Goal: Task Accomplishment & Management: Complete application form

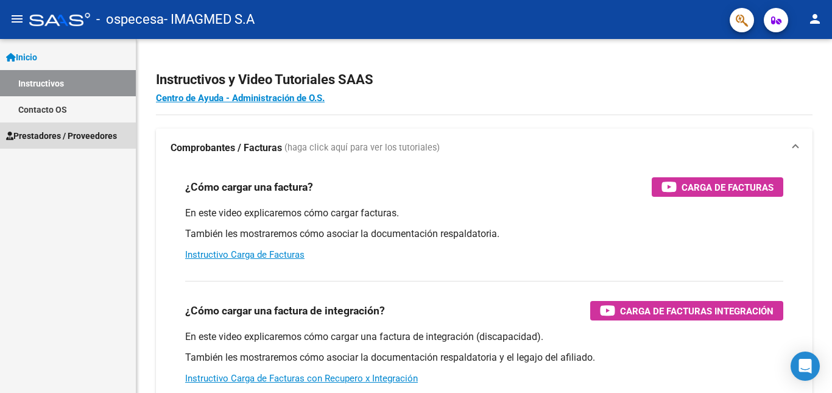
click at [72, 133] on span "Prestadores / Proveedores" at bounding box center [61, 135] width 111 height 13
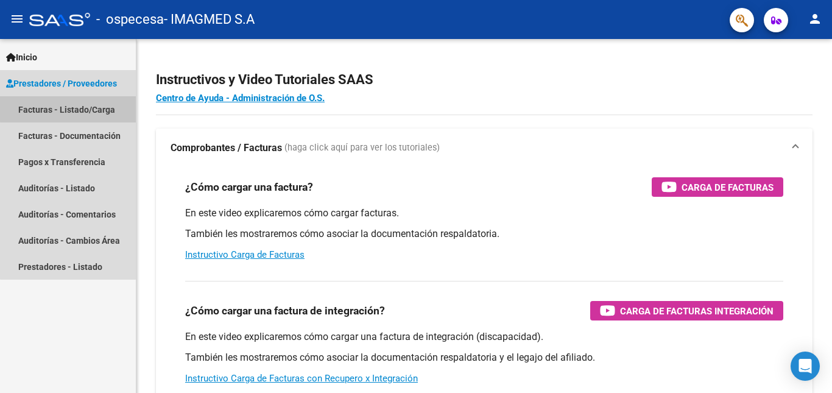
click at [74, 108] on link "Facturas - Listado/Carga" at bounding box center [68, 109] width 136 height 26
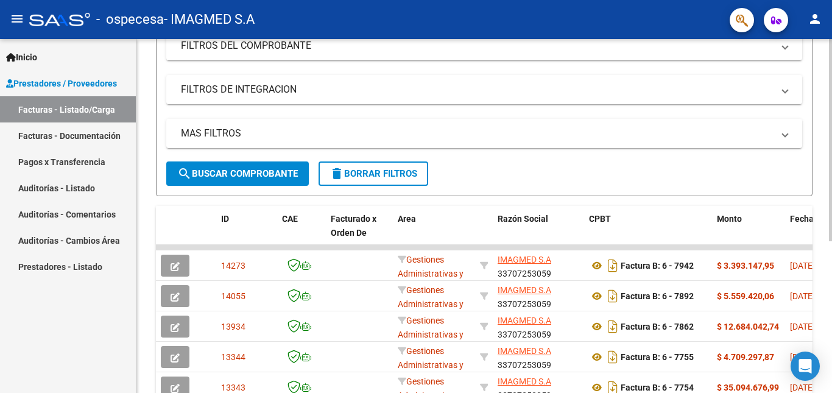
scroll to position [183, 0]
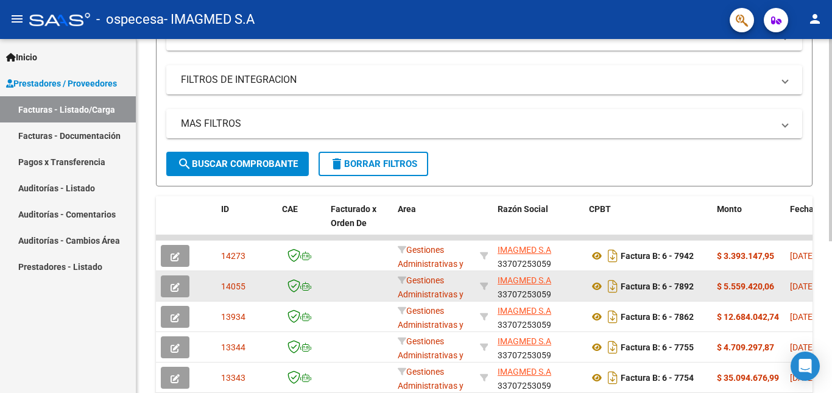
click at [777, 286] on div "$ 5.559.420,06" at bounding box center [748, 287] width 63 height 14
click at [171, 283] on icon "button" at bounding box center [175, 287] width 9 height 9
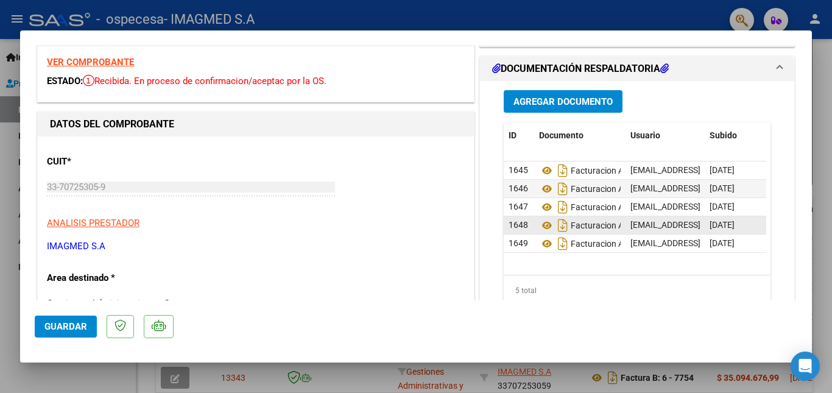
scroll to position [61, 0]
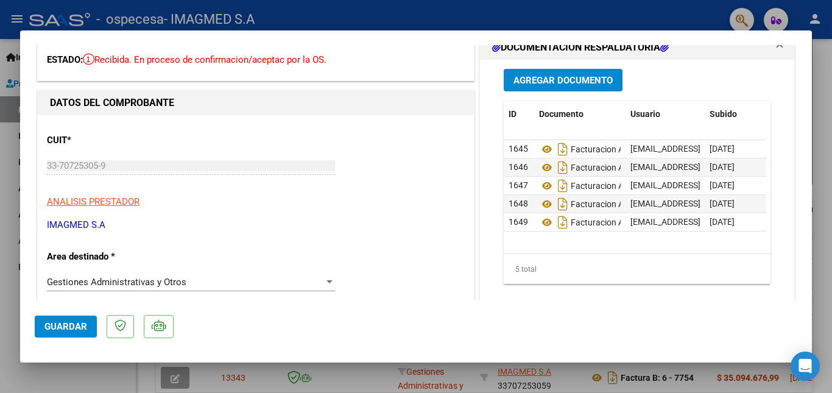
click at [820, 71] on div at bounding box center [416, 196] width 832 height 393
type input "$ 0,00"
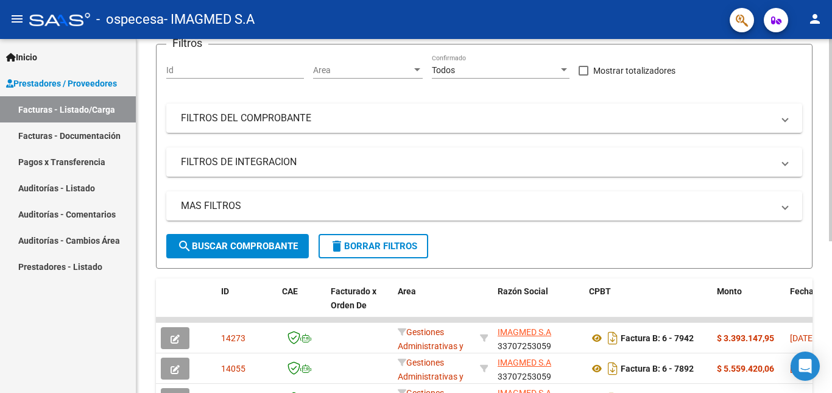
scroll to position [0, 0]
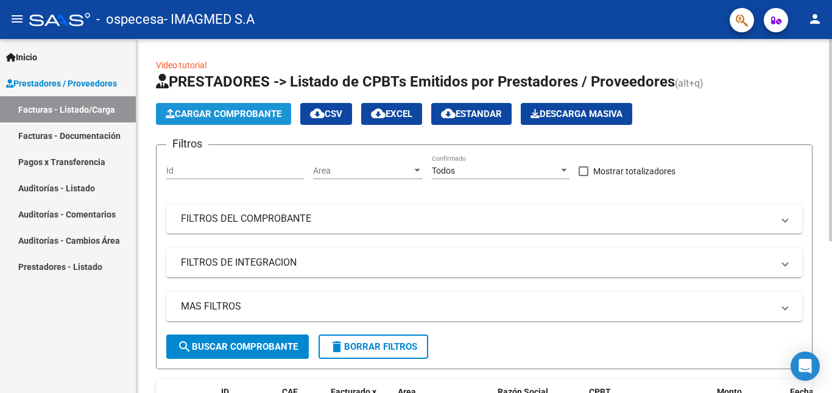
click at [219, 113] on span "Cargar Comprobante" at bounding box center [224, 113] width 116 height 11
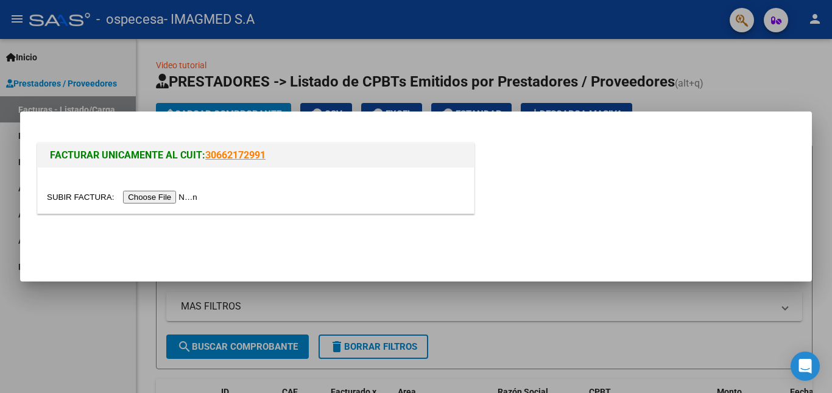
click at [171, 197] on input "file" at bounding box center [124, 197] width 154 height 13
click at [742, 79] on div at bounding box center [416, 196] width 832 height 393
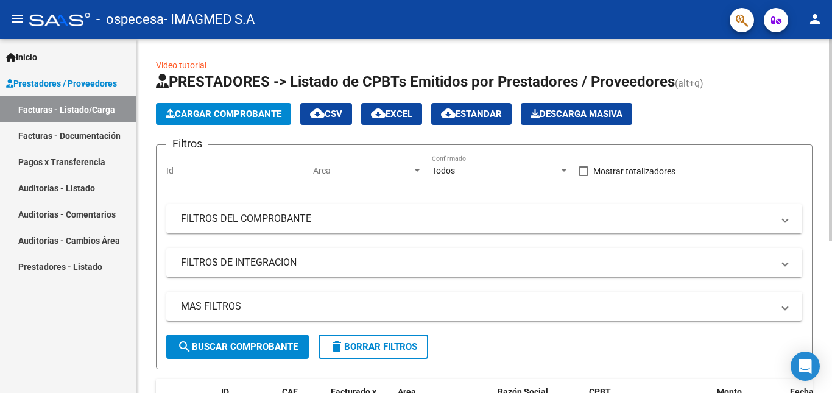
click at [264, 109] on span "Cargar Comprobante" at bounding box center [224, 113] width 116 height 11
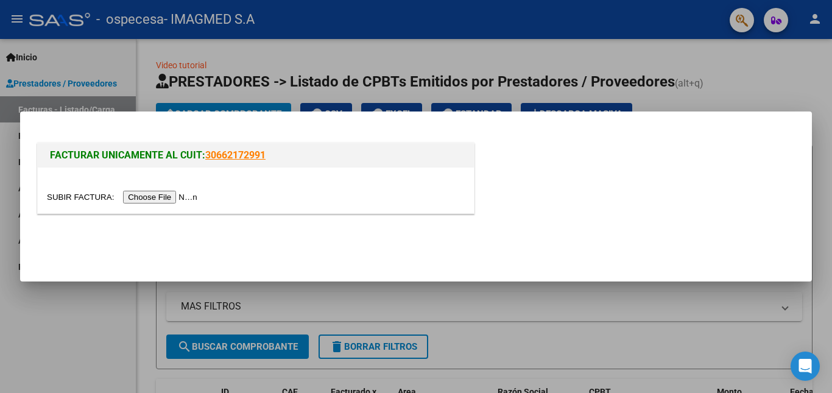
click at [165, 194] on input "file" at bounding box center [124, 197] width 154 height 13
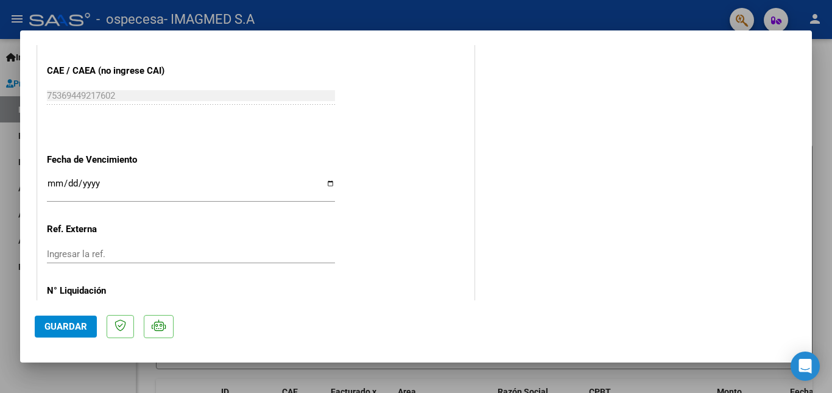
scroll to position [670, 0]
click at [326, 182] on input "Ingresar la fecha" at bounding box center [191, 188] width 288 height 20
type input "[DATE]"
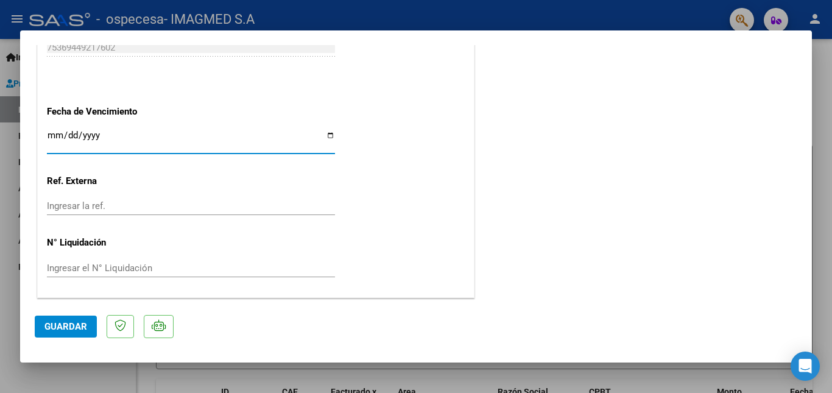
scroll to position [474, 0]
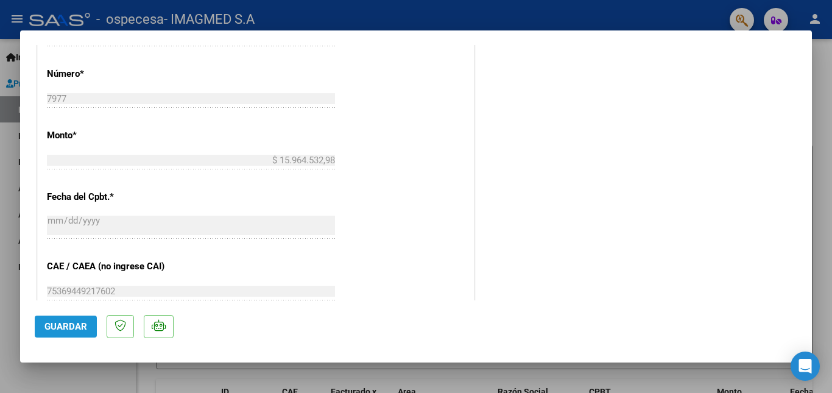
click at [62, 325] on span "Guardar" at bounding box center [65, 326] width 43 height 11
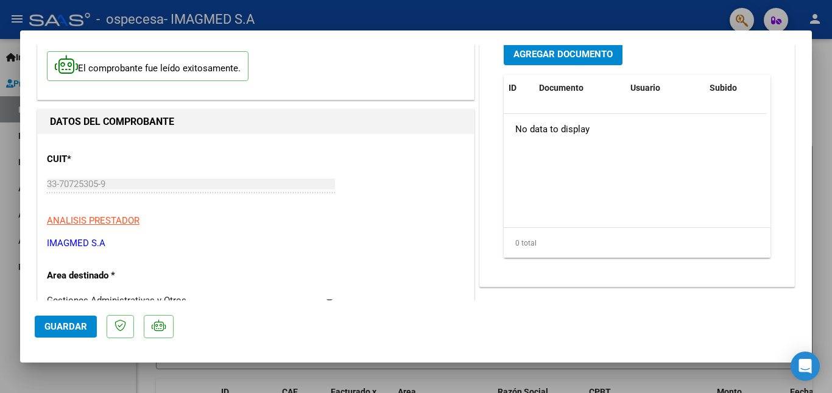
scroll to position [0, 0]
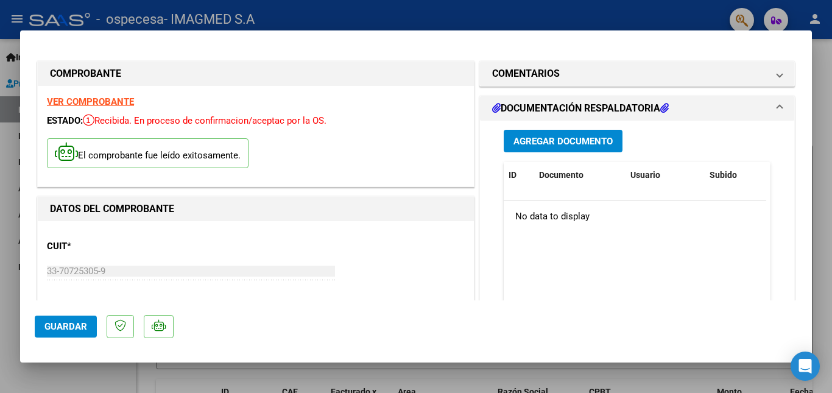
click at [555, 143] on span "Agregar Documento" at bounding box center [563, 141] width 99 height 11
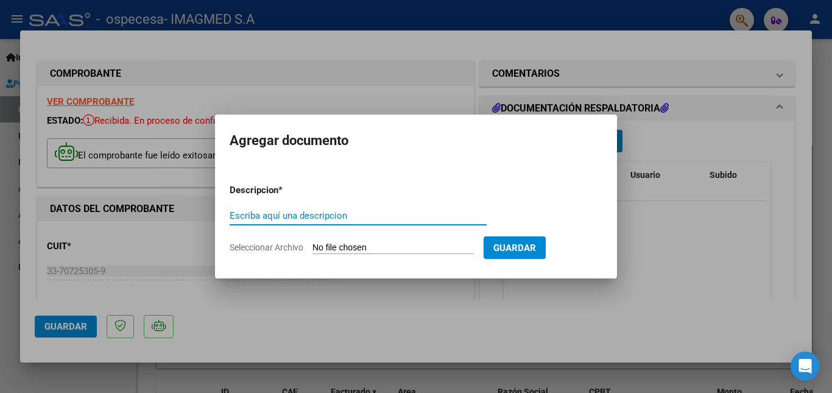
click at [290, 216] on input "Escriba aquí una descripcion" at bounding box center [358, 215] width 257 height 11
type input "F"
type input "PRSENTACION"
click at [346, 246] on input "Seleccionar Archivo" at bounding box center [393, 249] width 161 height 12
type input "C:\fakepath\PRESENTACION.pdf"
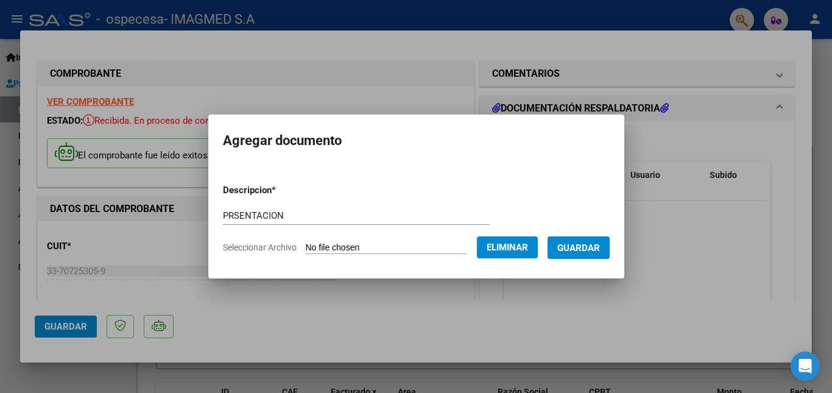
click at [269, 212] on input "PRSENTACION" at bounding box center [356, 215] width 267 height 11
type input "PRSENTACION [DATE]"
click at [584, 241] on button "Guardar" at bounding box center [579, 247] width 62 height 23
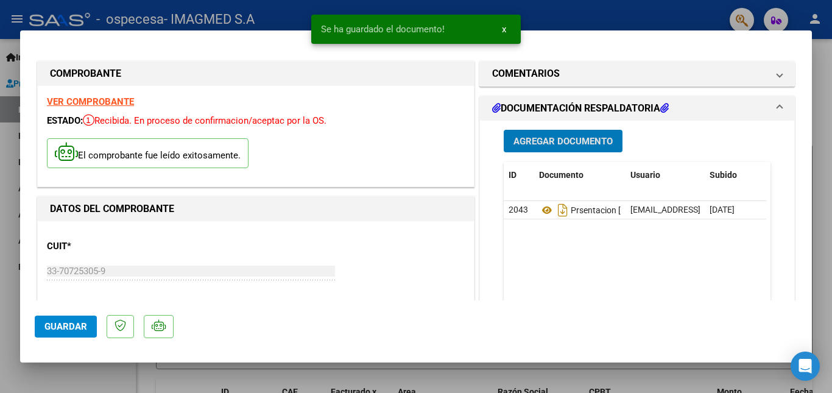
click at [550, 140] on span "Agregar Documento" at bounding box center [563, 141] width 99 height 11
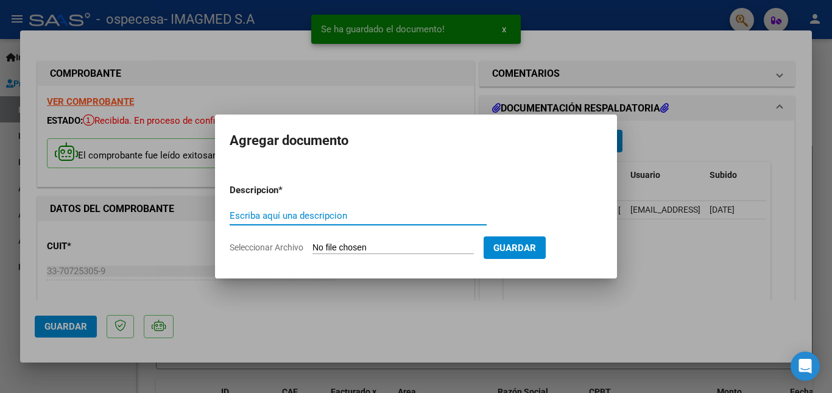
click at [283, 212] on input "Escriba aquí una descripcion" at bounding box center [358, 215] width 257 height 11
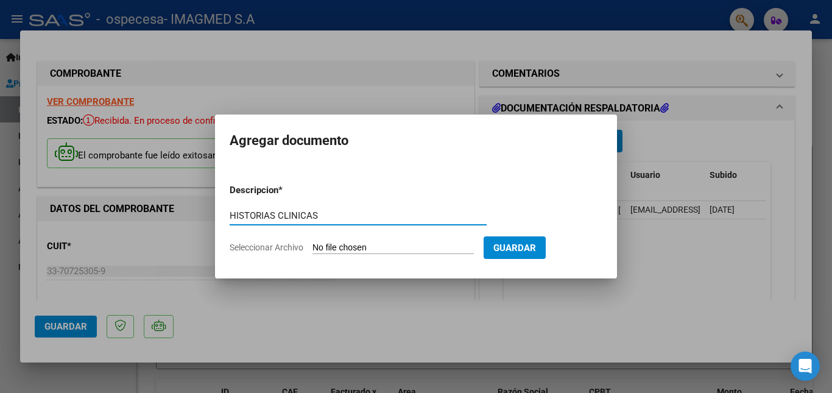
type input "HISTORIAS CLINICAS"
click at [536, 246] on span "Guardar" at bounding box center [515, 248] width 43 height 11
click at [536, 248] on span "Guardar" at bounding box center [515, 248] width 43 height 11
click at [523, 246] on span "Guardar" at bounding box center [515, 248] width 43 height 11
drag, startPoint x: 323, startPoint y: 208, endPoint x: 231, endPoint y: 213, distance: 92.1
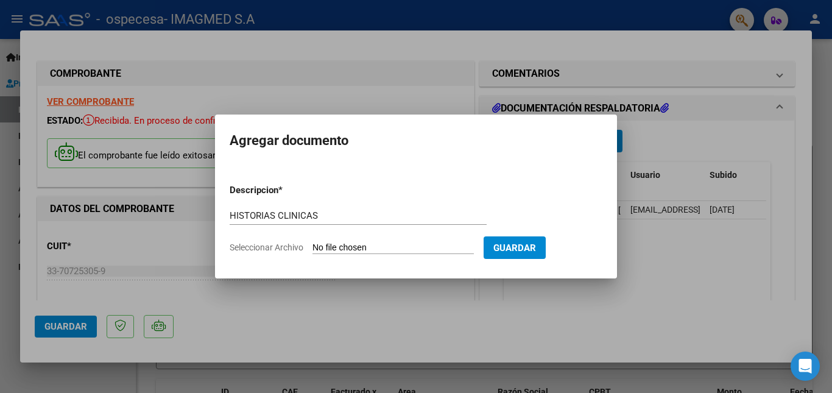
click at [231, 213] on div "HISTORIAS CLINICAS Escriba aquí una descripcion" at bounding box center [358, 216] width 257 height 18
drag, startPoint x: 355, startPoint y: 216, endPoint x: 168, endPoint y: 201, distance: 187.7
click at [168, 201] on div "COMPROBANTE VER COMPROBANTE ESTADO: Recibida. En proceso de confirmacion/acepta…" at bounding box center [416, 196] width 832 height 393
type input "FACTURACION INTERNADOS [DATE]"
click at [536, 246] on span "Guardar" at bounding box center [515, 248] width 43 height 11
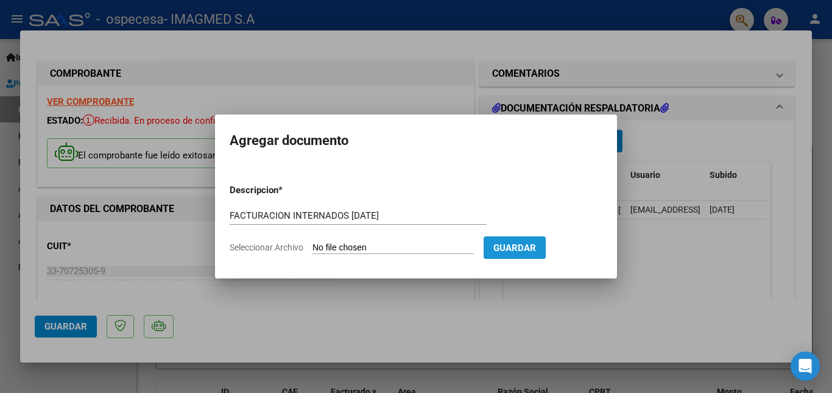
drag, startPoint x: 539, startPoint y: 246, endPoint x: 462, endPoint y: 247, distance: 76.8
click at [536, 246] on span "Guardar" at bounding box center [515, 248] width 43 height 11
click at [375, 250] on input "Seleccionar Archivo" at bounding box center [393, 249] width 161 height 12
type input "C:\fakepath\[PERSON_NAME].pdf"
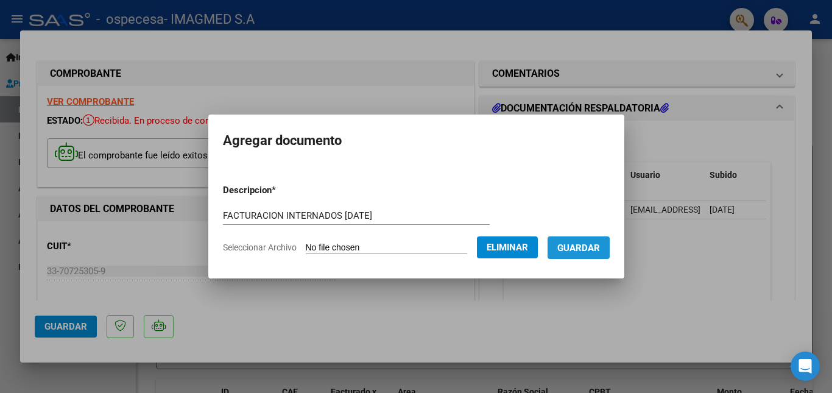
click at [595, 246] on span "Guardar" at bounding box center [579, 248] width 43 height 11
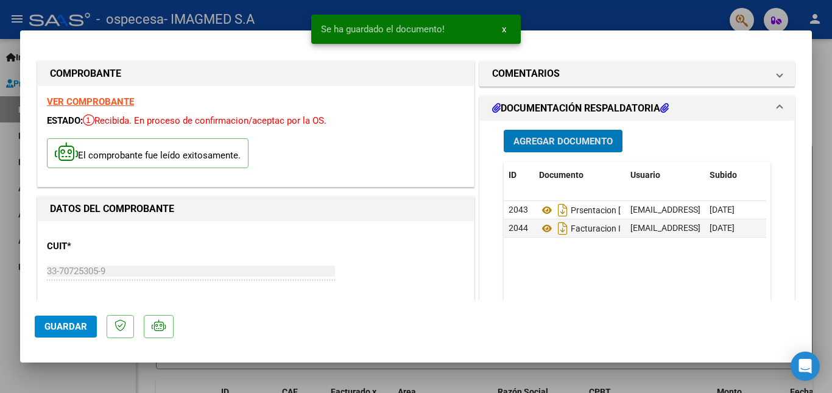
click at [548, 132] on button "Agregar Documento" at bounding box center [563, 141] width 119 height 23
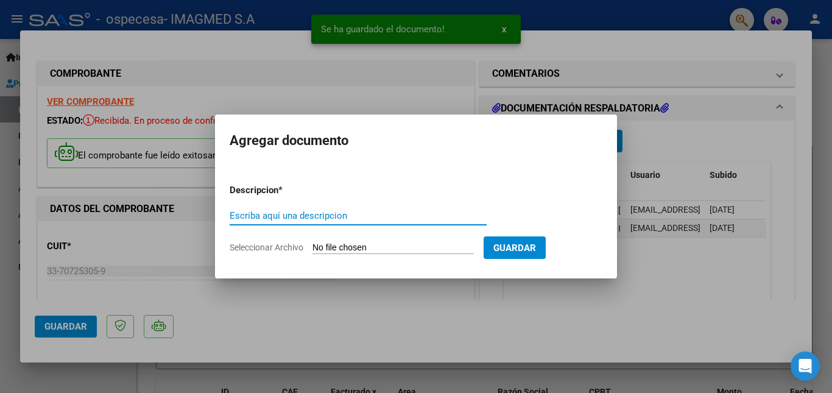
click at [269, 217] on input "Escriba aquí una descripcion" at bounding box center [358, 215] width 257 height 11
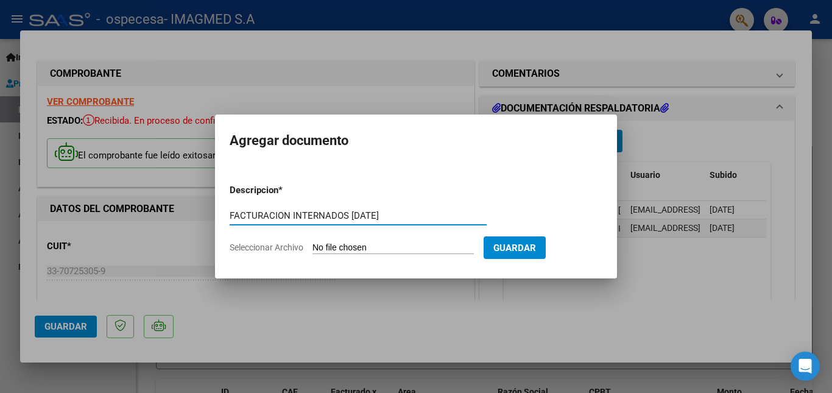
type input "FACTURACION INTERNADOS [DATE]"
click at [536, 251] on span "Guardar" at bounding box center [515, 248] width 43 height 11
click at [536, 247] on span "Guardar" at bounding box center [515, 248] width 43 height 11
click at [536, 245] on span "Guardar" at bounding box center [515, 248] width 43 height 11
click at [525, 246] on span "Guardar" at bounding box center [515, 248] width 43 height 11
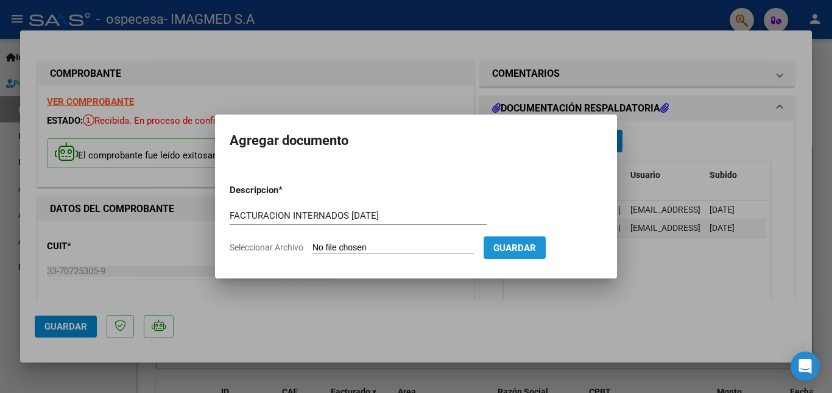
click at [536, 249] on span "Guardar" at bounding box center [515, 248] width 43 height 11
click at [536, 247] on span "Guardar" at bounding box center [515, 248] width 43 height 11
click at [656, 284] on div at bounding box center [416, 196] width 832 height 393
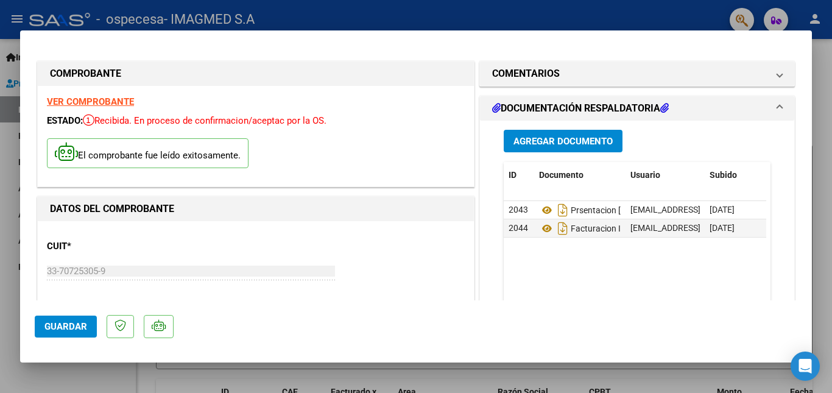
click at [577, 136] on span "Agregar Documento" at bounding box center [563, 141] width 99 height 11
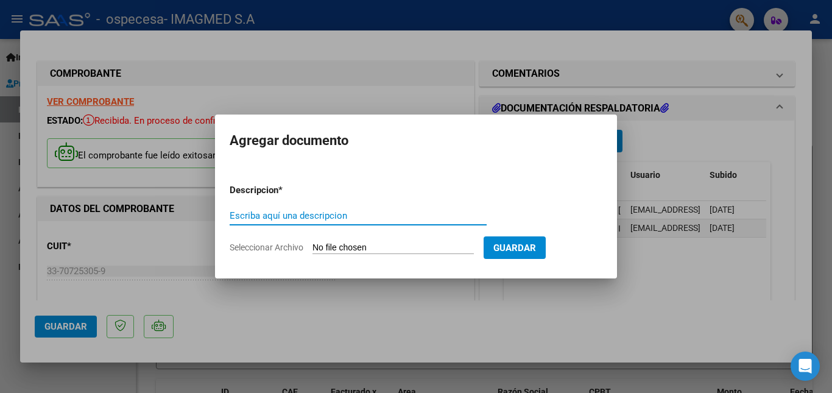
click at [288, 214] on input "Escriba aquí una descripcion" at bounding box center [358, 215] width 257 height 11
click at [536, 247] on span "Guardar" at bounding box center [515, 248] width 43 height 11
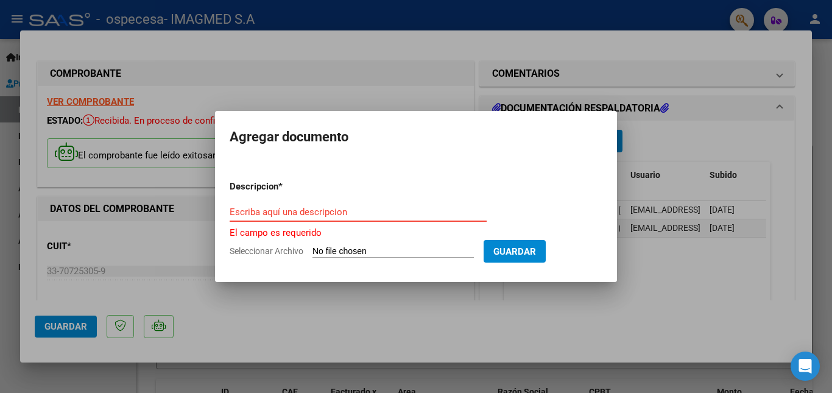
click at [274, 212] on input "Escriba aquí una descripcion" at bounding box center [358, 212] width 257 height 11
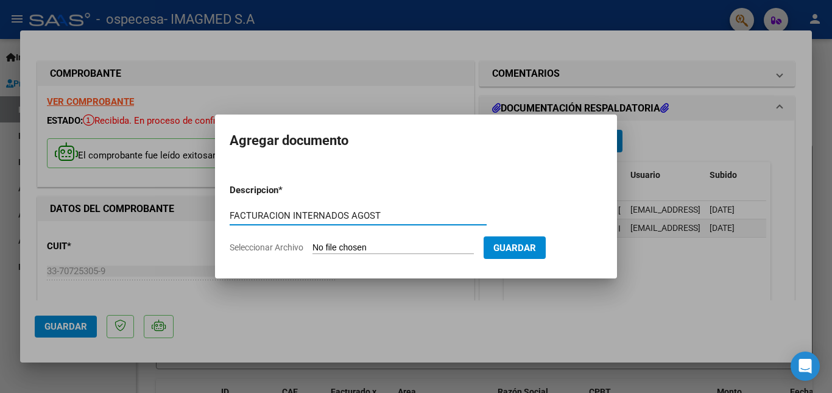
type input "FACTURACION INTERNADOS AGOST"
click at [536, 246] on span "Guardar" at bounding box center [515, 248] width 43 height 11
click at [395, 218] on input "FACTURACION INTERNADOS AGOST" at bounding box center [358, 215] width 257 height 11
drag, startPoint x: 395, startPoint y: 218, endPoint x: 122, endPoint y: 221, distance: 272.4
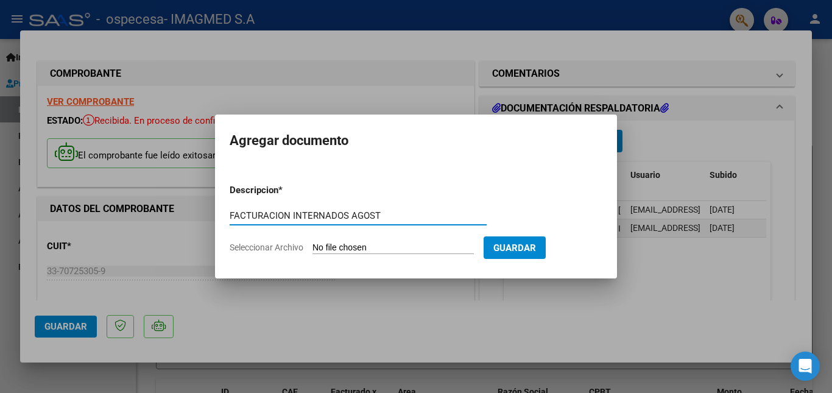
click at [123, 221] on div "COMPROBANTE VER COMPROBANTE ESTADO: Recibida. En proceso de confirmacion/acepta…" at bounding box center [416, 196] width 832 height 393
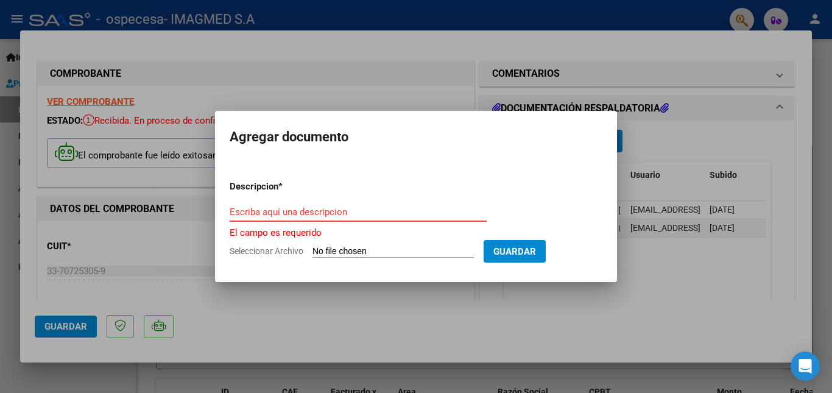
click at [771, 293] on div at bounding box center [416, 196] width 832 height 393
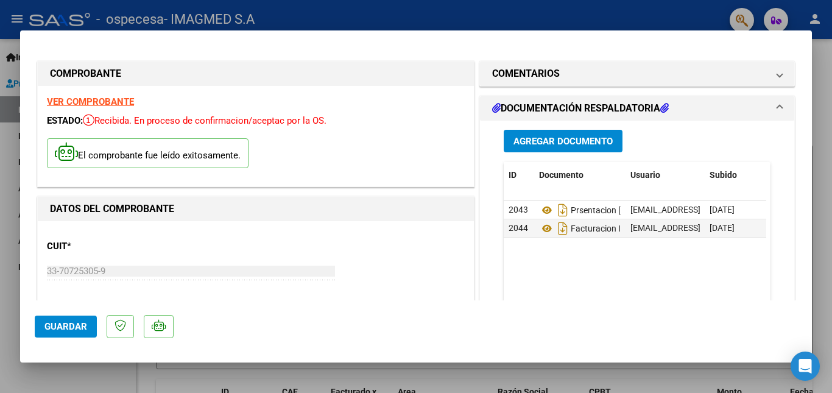
click at [560, 140] on span "Agregar Documento" at bounding box center [563, 141] width 99 height 11
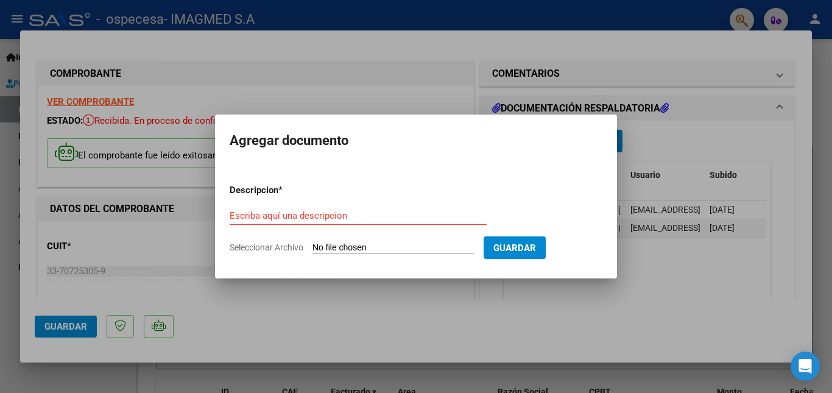
click at [367, 246] on input "Seleccionar Archivo" at bounding box center [393, 249] width 161 height 12
type input "C:\fakepath\N 2224706 [PERSON_NAME] [PERSON_NAME] 14483997 W.pdf"
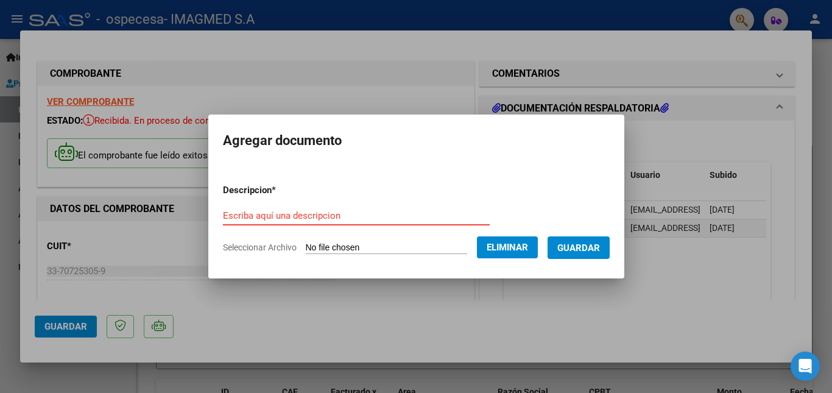
click at [255, 210] on input "Escriba aquí una descripcion" at bounding box center [356, 215] width 267 height 11
type input "D"
type input "FACTURACION INTERNADOS [DATE]"
click at [588, 243] on span "Guardar" at bounding box center [579, 248] width 43 height 11
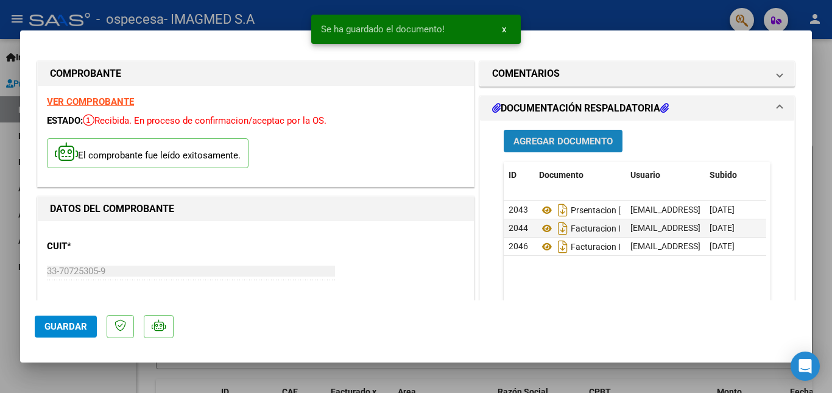
click at [572, 141] on span "Agregar Documento" at bounding box center [563, 141] width 99 height 11
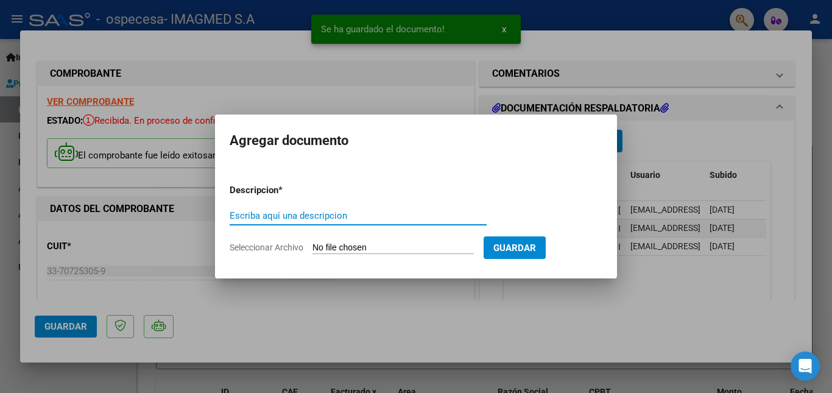
click at [369, 244] on input "Seleccionar Archivo" at bounding box center [393, 249] width 161 height 12
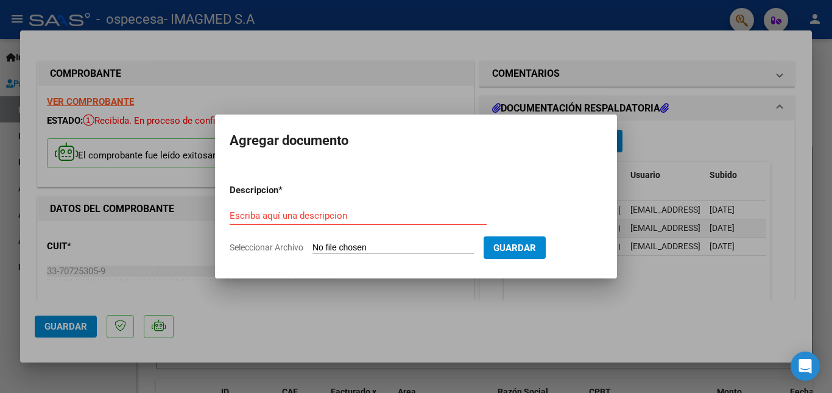
type input "C:\fakepath\N 2239181 [PERSON_NAME] [PERSON_NAME] 30196632 W.pdf"
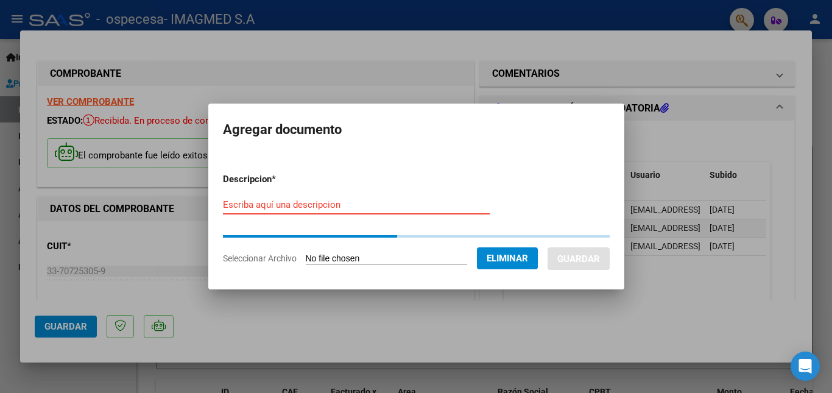
click at [235, 204] on input "Escriba aquí una descripcion" at bounding box center [356, 204] width 267 height 11
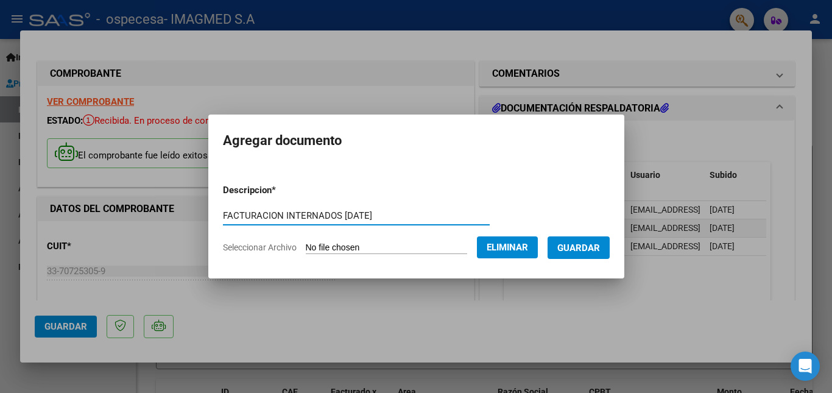
type input "FACTURACION INTERNADOS [DATE]"
click at [600, 243] on span "Guardar" at bounding box center [579, 248] width 43 height 11
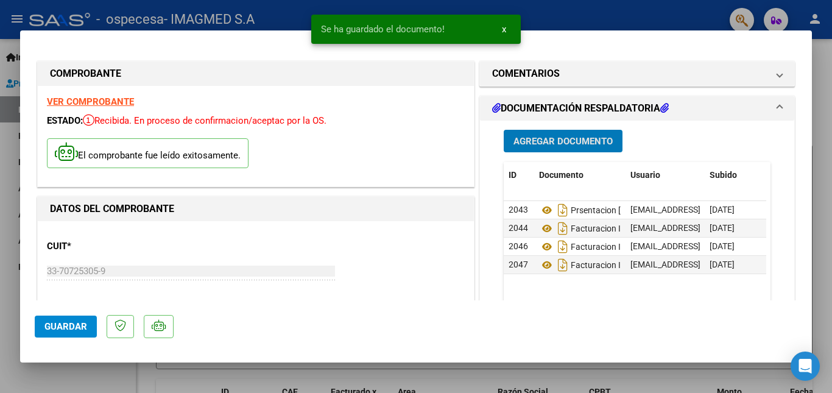
click at [566, 139] on span "Agregar Documento" at bounding box center [563, 141] width 99 height 11
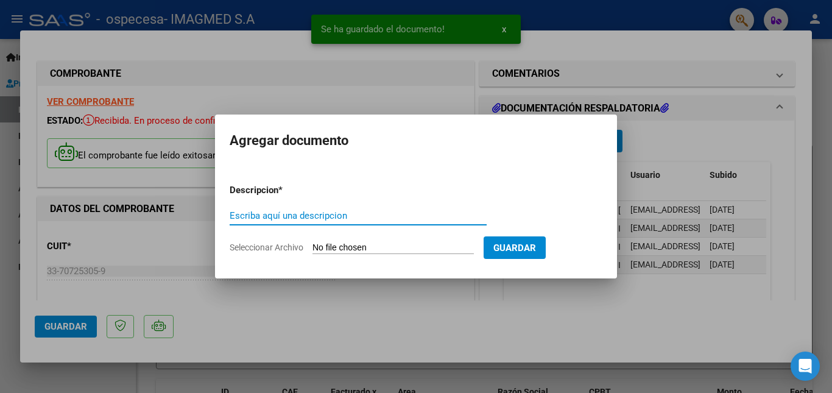
click at [413, 252] on input "Seleccionar Archivo" at bounding box center [393, 249] width 161 height 12
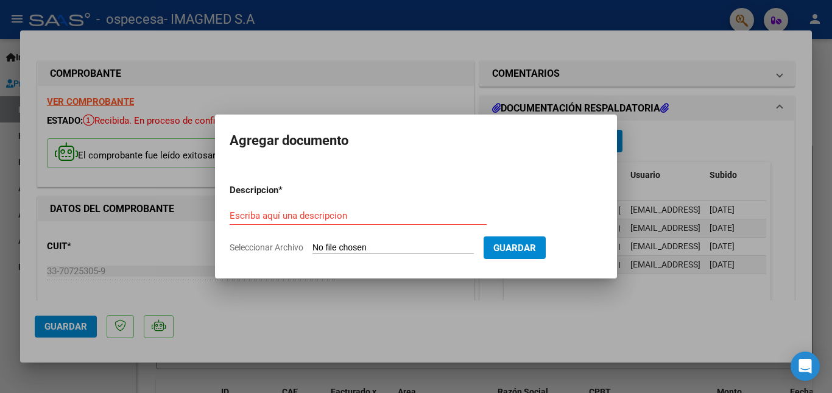
type input "C:\fakepath\N 2243494 [PERSON_NAME] 35943864 W.pdf"
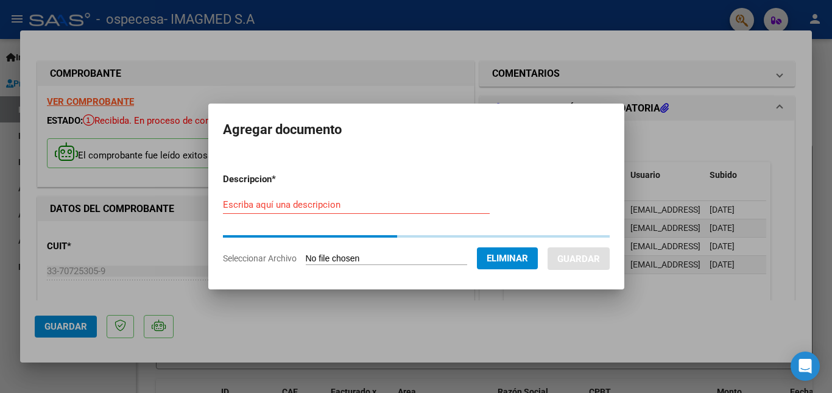
click at [277, 198] on div "Escriba aquí una descripcion" at bounding box center [356, 205] width 267 height 18
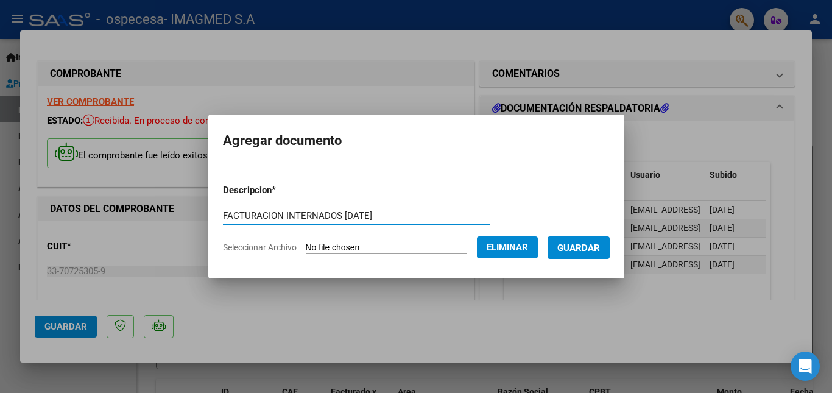
type input "FACTURACION INTERNADOS [DATE]"
click at [606, 239] on button "Guardar" at bounding box center [579, 247] width 62 height 23
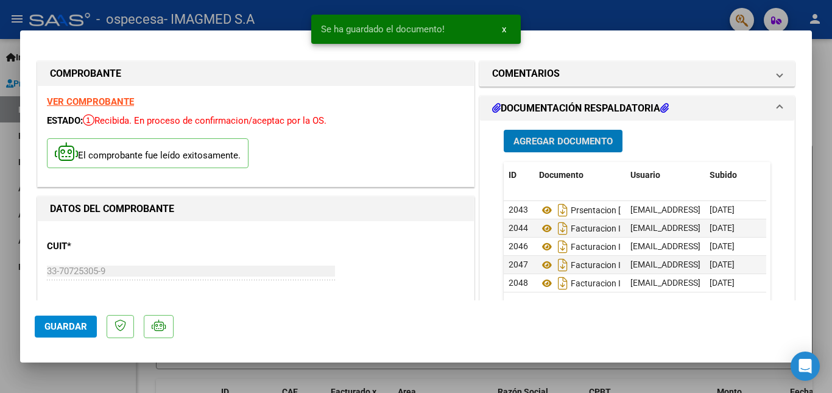
click at [581, 137] on span "Agregar Documento" at bounding box center [563, 141] width 99 height 11
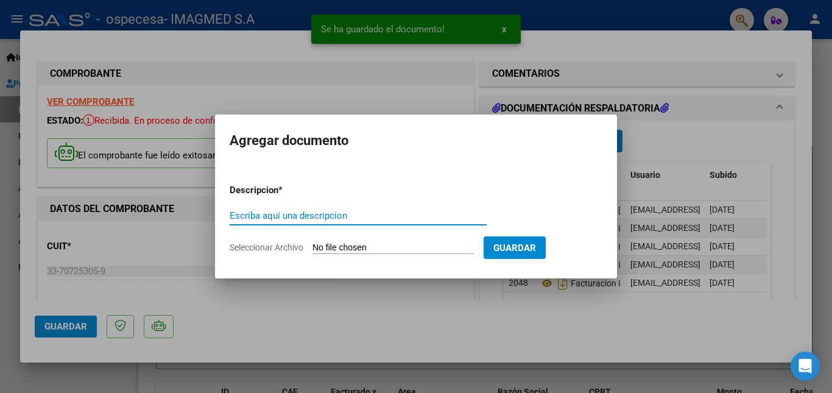
click at [408, 249] on input "Seleccionar Archivo" at bounding box center [393, 249] width 161 height 12
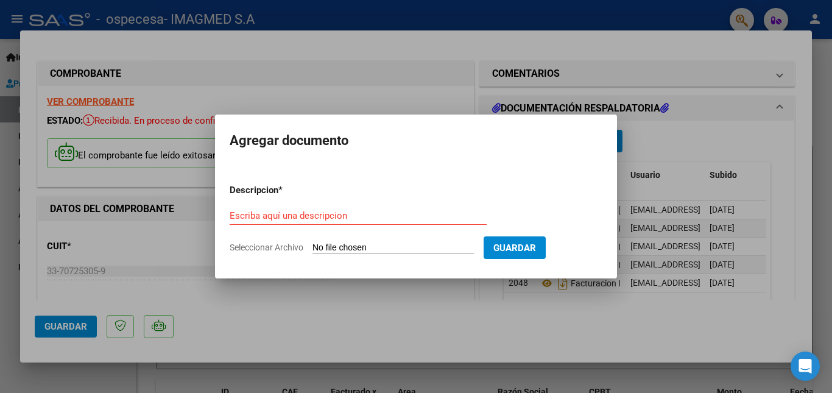
type input "C:\fakepath\N 2243819 [PERSON_NAME] 11659483 W.pdf"
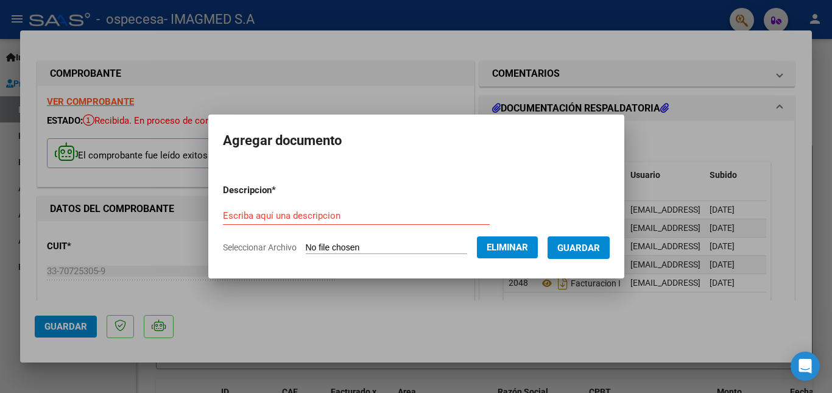
click at [272, 201] on form "Descripcion * Escriba aquí una descripcion Seleccionar Archivo Eliminar Guardar" at bounding box center [416, 218] width 387 height 89
click at [267, 216] on input "Escriba aquí una descripcion" at bounding box center [356, 215] width 267 height 11
type input "FACTURACION INTERNADOS [DATE]"
click at [591, 246] on span "Guardar" at bounding box center [579, 248] width 43 height 11
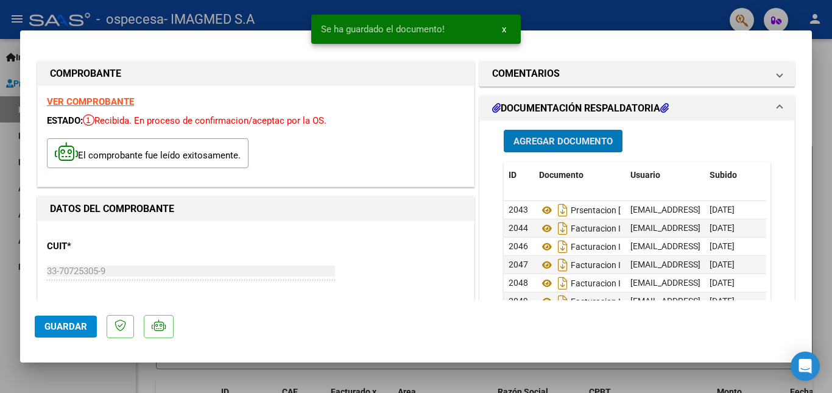
click at [559, 146] on span "Agregar Documento" at bounding box center [563, 141] width 99 height 11
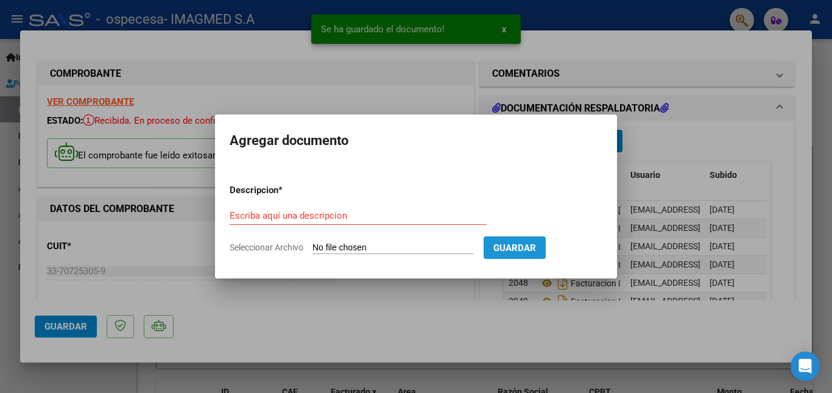
click at [536, 246] on span "Guardar" at bounding box center [515, 248] width 43 height 11
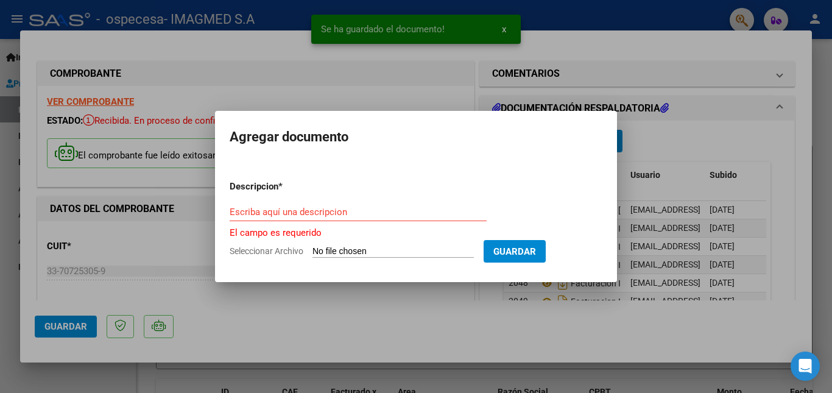
click at [374, 251] on input "Seleccionar Archivo" at bounding box center [393, 252] width 161 height 12
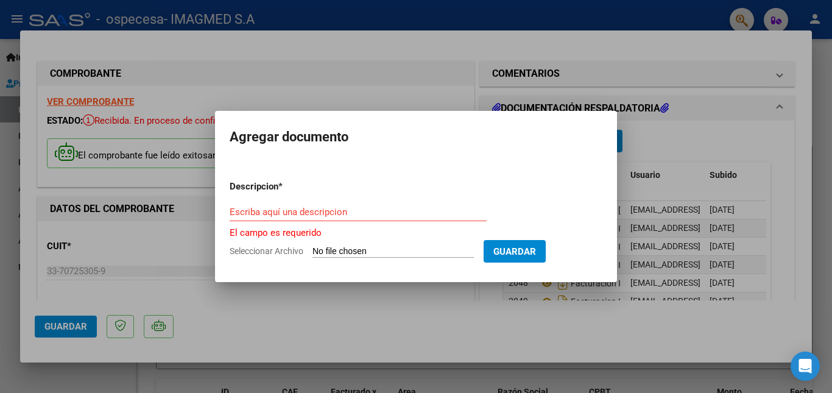
type input "C:\fakepath\N 2244379 [PERSON_NAME] 93427505 W.pdf"
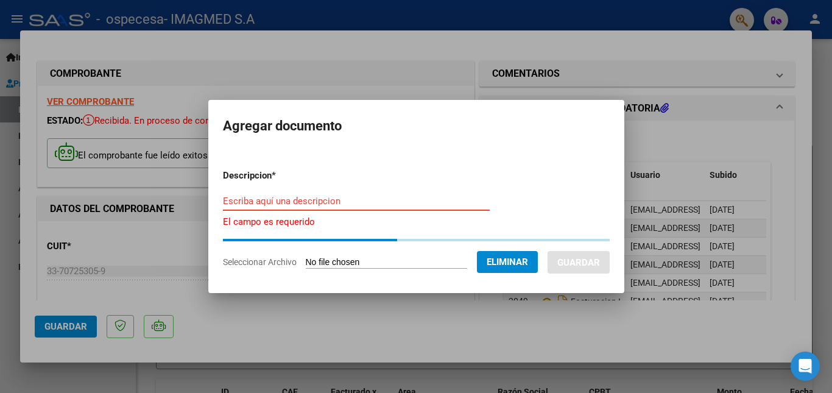
click at [255, 204] on input "Escriba aquí una descripcion" at bounding box center [356, 201] width 267 height 11
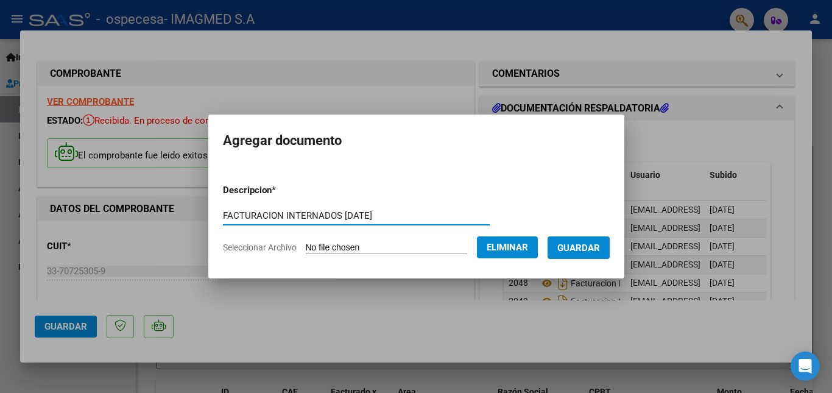
type input "FACTURACION INTERNADOS [DATE]"
click at [600, 244] on span "Guardar" at bounding box center [579, 248] width 43 height 11
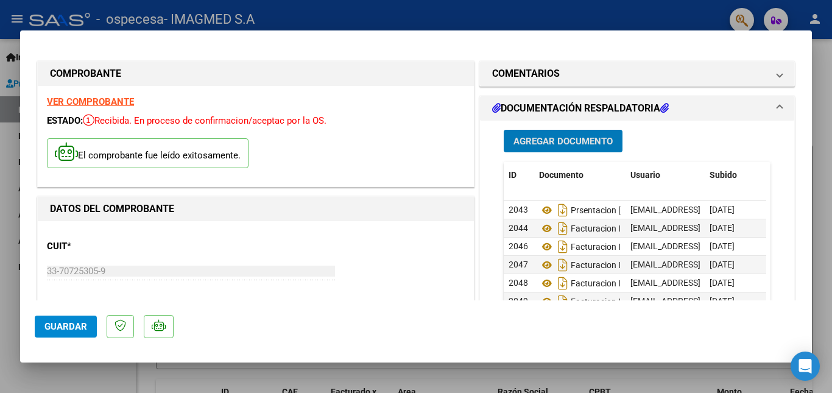
click at [570, 136] on span "Agregar Documento" at bounding box center [563, 141] width 99 height 11
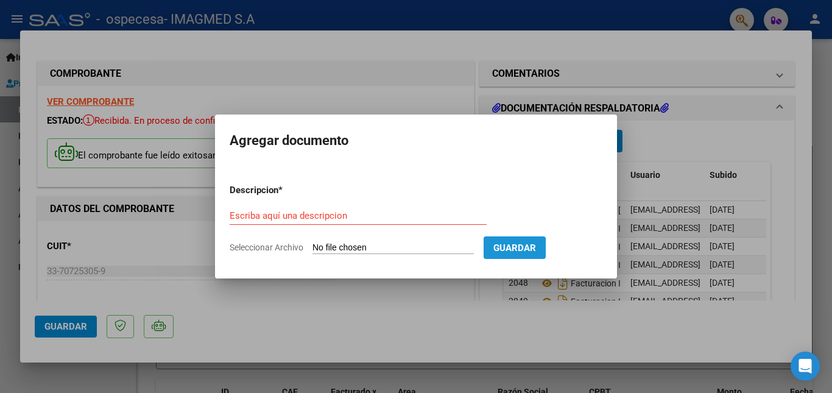
click at [530, 248] on span "Guardar" at bounding box center [515, 248] width 43 height 11
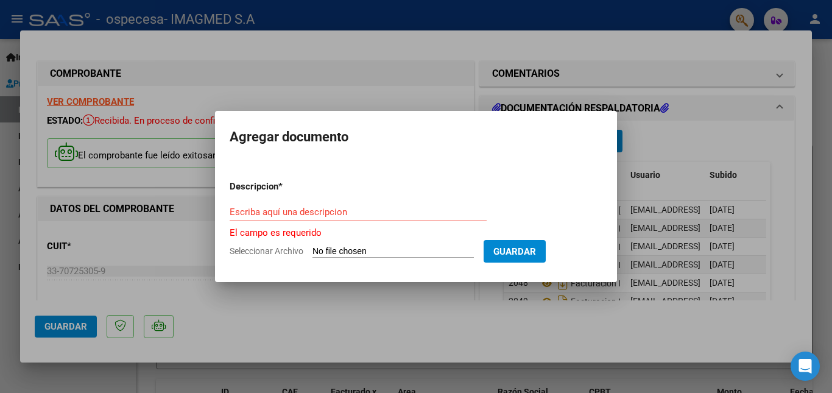
click at [399, 250] on input "Seleccionar Archivo" at bounding box center [393, 252] width 161 height 12
type input "C:\fakepath\N 2251038 [PERSON_NAME] 26626724.pdf"
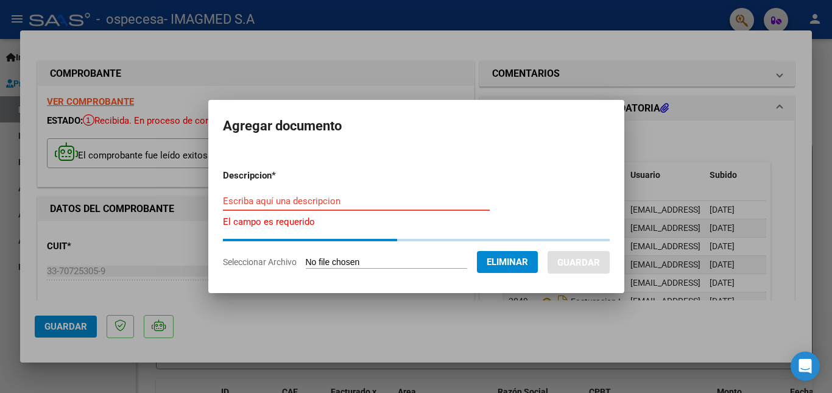
click at [256, 199] on input "Escriba aquí una descripcion" at bounding box center [356, 201] width 267 height 11
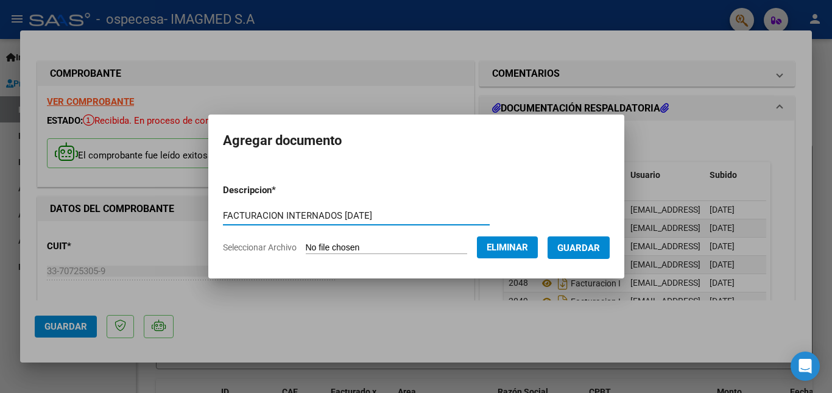
type input "FACTURACION INTERNADOS [DATE]"
click at [600, 245] on span "Guardar" at bounding box center [579, 248] width 43 height 11
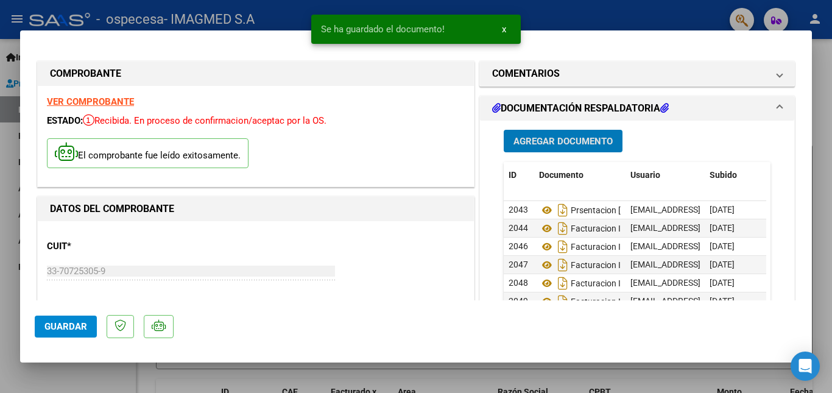
click at [564, 137] on span "Agregar Documento" at bounding box center [563, 140] width 99 height 11
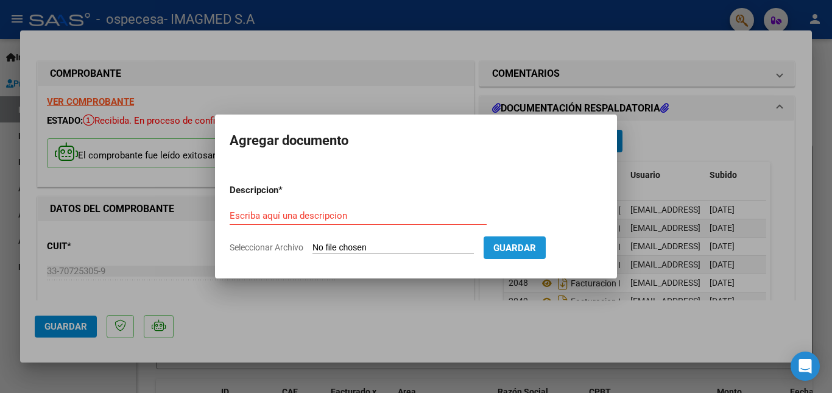
click at [533, 246] on span "Guardar" at bounding box center [515, 248] width 43 height 11
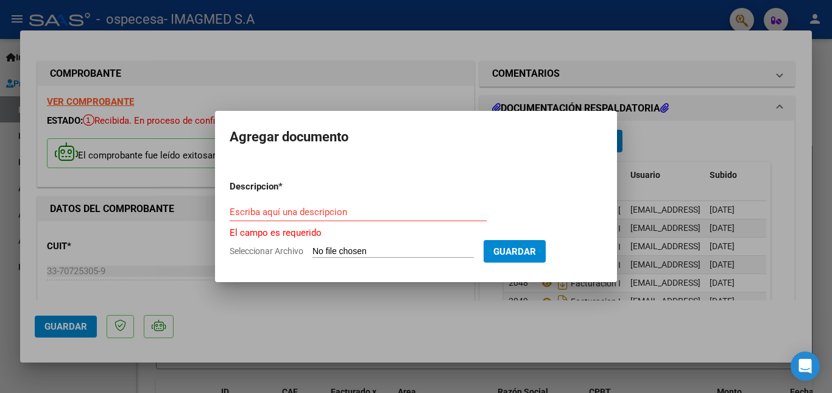
click at [358, 243] on form "Descripcion * Escriba aquí una descripcion El campo es requerido Seleccionar Ar…" at bounding box center [416, 219] width 373 height 97
click at [369, 250] on input "Seleccionar Archivo" at bounding box center [393, 252] width 161 height 12
type input "C:\fakepath\N 2254772 [PERSON_NAME] 31965735 W.pdf"
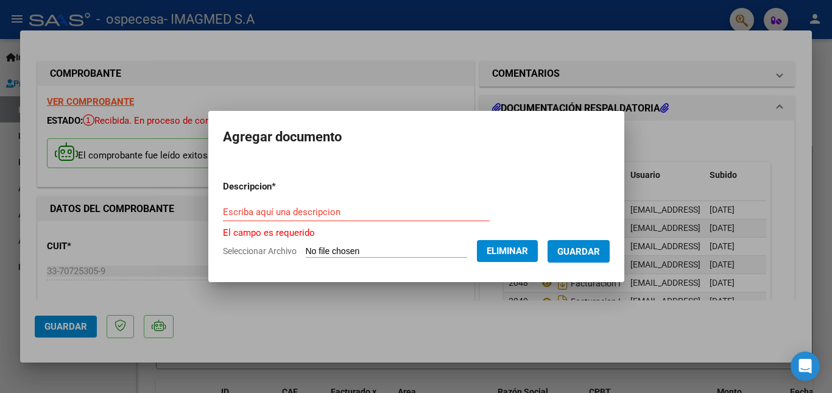
click at [253, 212] on input "Escriba aquí una descripcion" at bounding box center [356, 212] width 267 height 11
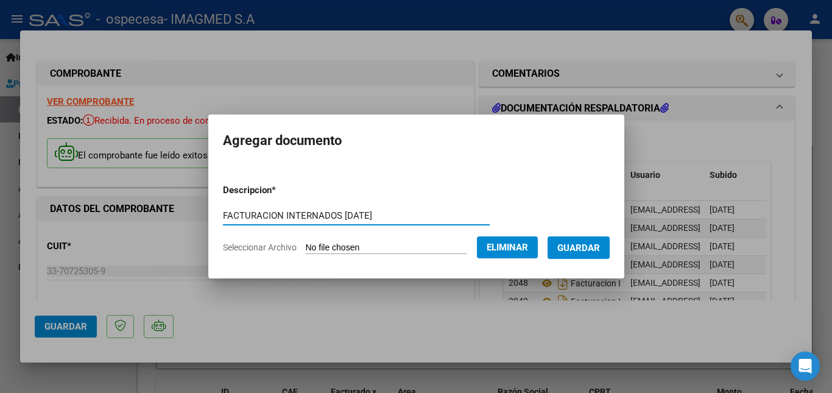
type input "FACTURACION INTERNADOS [DATE]"
click at [591, 249] on span "Guardar" at bounding box center [579, 248] width 43 height 11
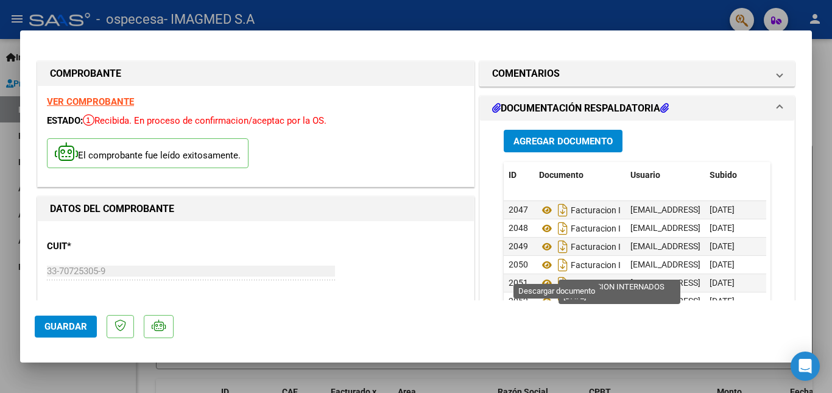
scroll to position [64, 0]
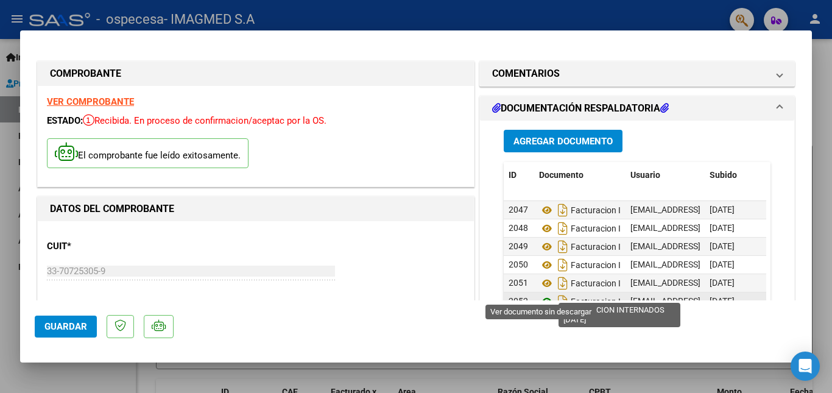
click at [542, 294] on icon at bounding box center [547, 301] width 16 height 15
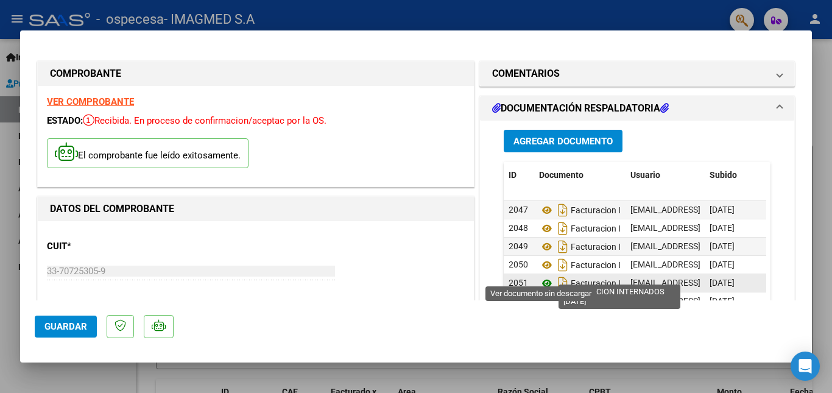
click at [544, 276] on icon at bounding box center [547, 283] width 16 height 15
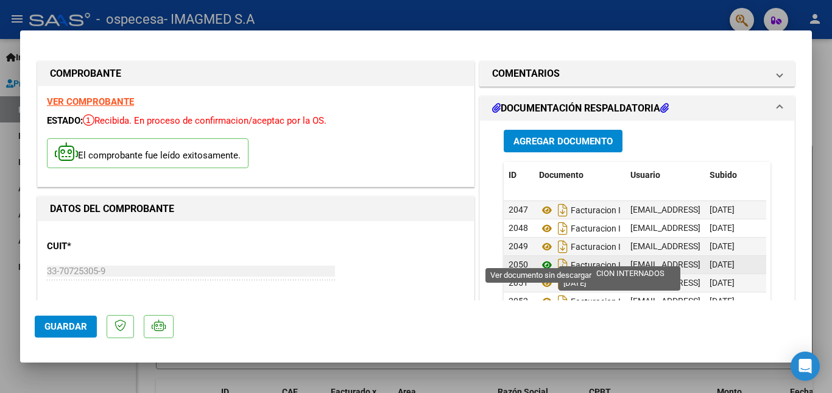
click at [541, 258] on icon at bounding box center [547, 265] width 16 height 15
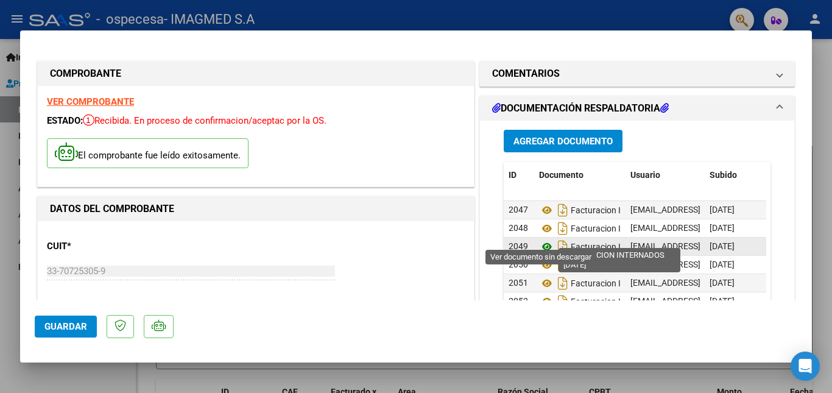
click at [542, 240] on icon at bounding box center [547, 247] width 16 height 15
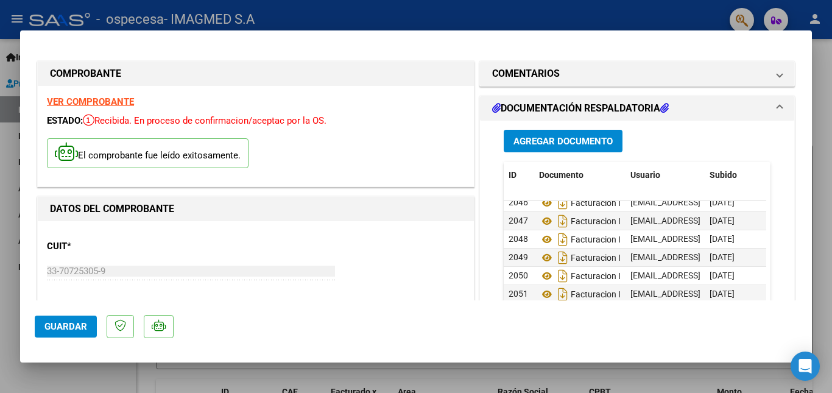
scroll to position [0, 0]
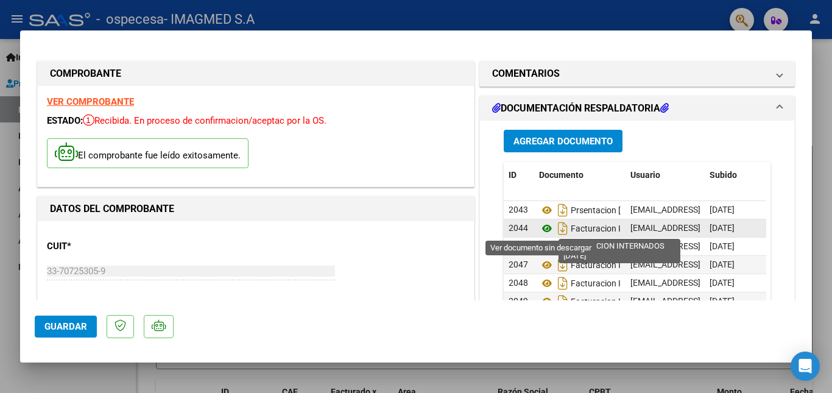
click at [540, 230] on icon at bounding box center [547, 228] width 16 height 15
click at [541, 230] on icon at bounding box center [547, 228] width 16 height 15
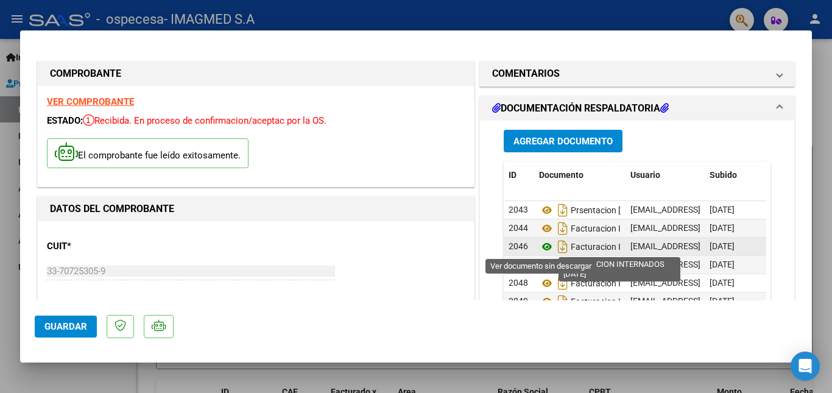
click at [541, 243] on icon at bounding box center [547, 247] width 16 height 15
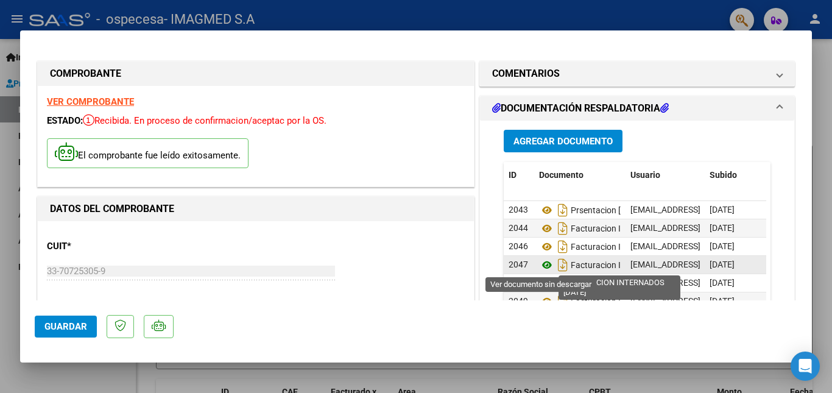
click at [542, 264] on icon at bounding box center [547, 265] width 16 height 15
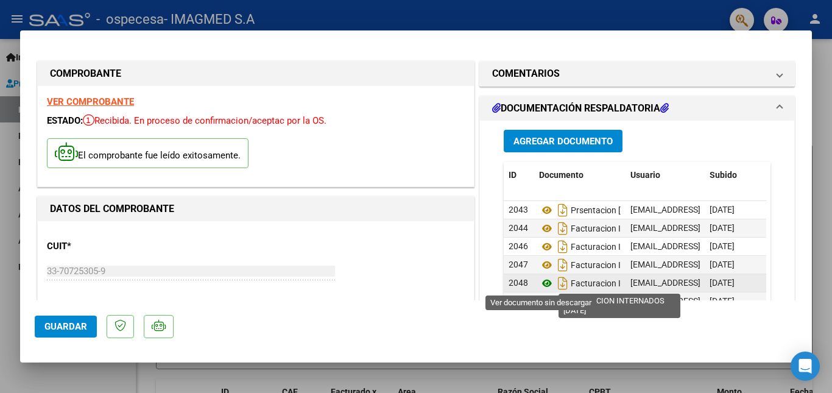
click at [542, 285] on icon at bounding box center [547, 283] width 16 height 15
click at [544, 283] on icon at bounding box center [547, 283] width 16 height 15
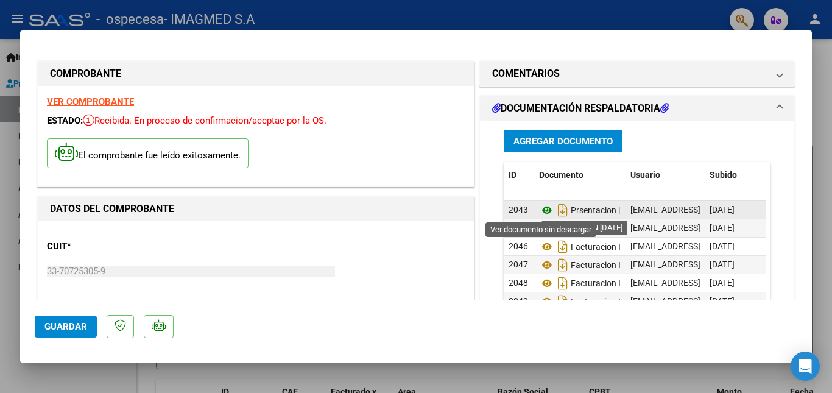
click at [541, 212] on icon at bounding box center [547, 210] width 16 height 15
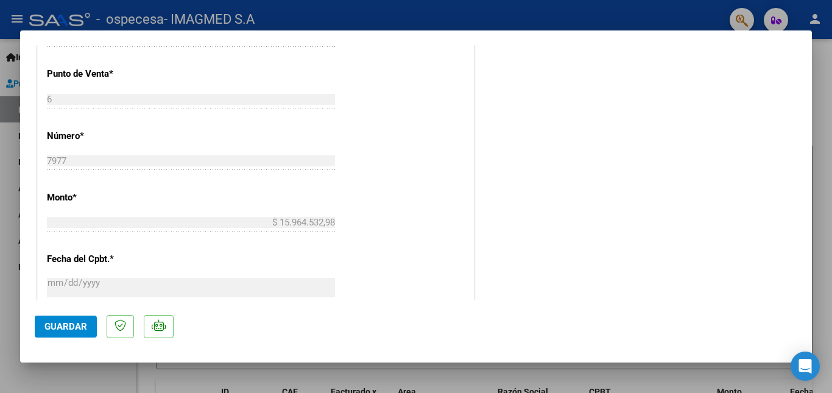
scroll to position [548, 0]
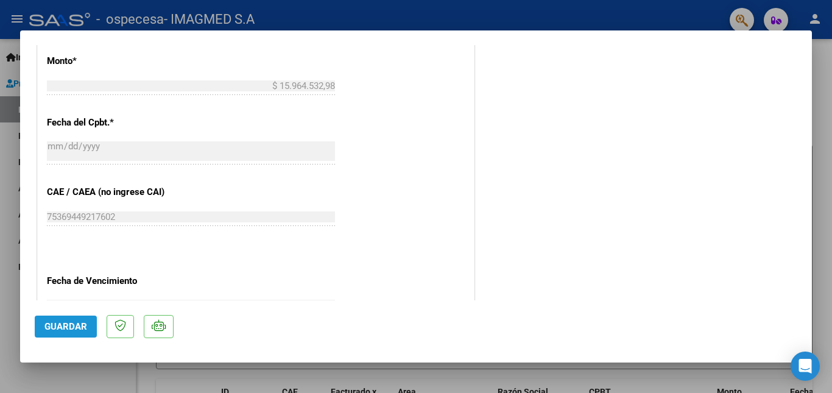
click at [71, 327] on span "Guardar" at bounding box center [65, 326] width 43 height 11
click at [820, 121] on div at bounding box center [416, 196] width 832 height 393
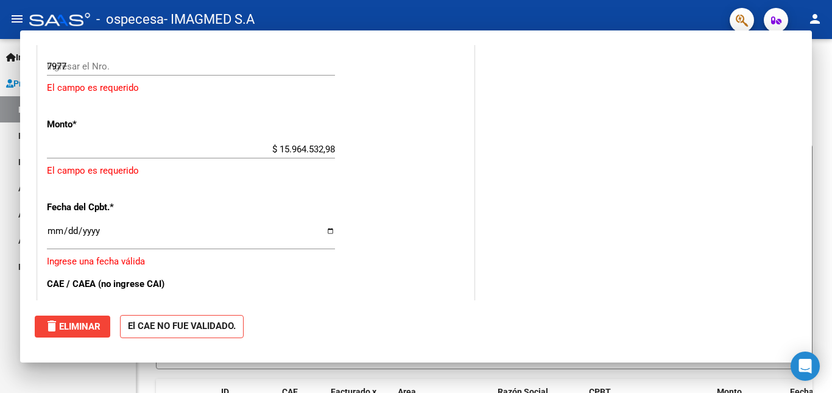
type input "$ 0,00"
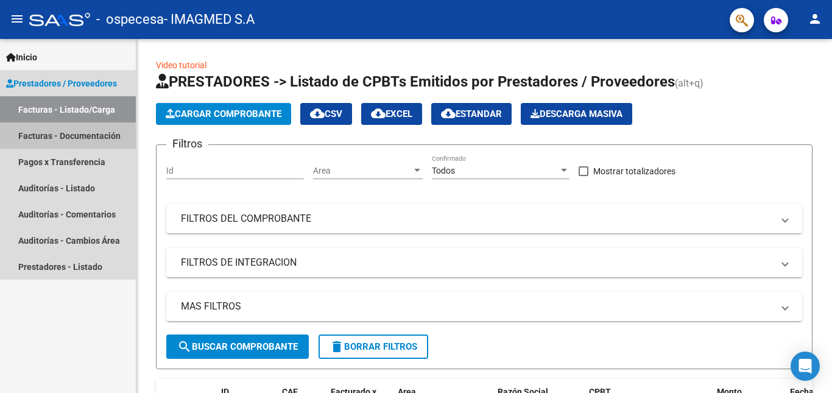
click at [92, 130] on link "Facturas - Documentación" at bounding box center [68, 135] width 136 height 26
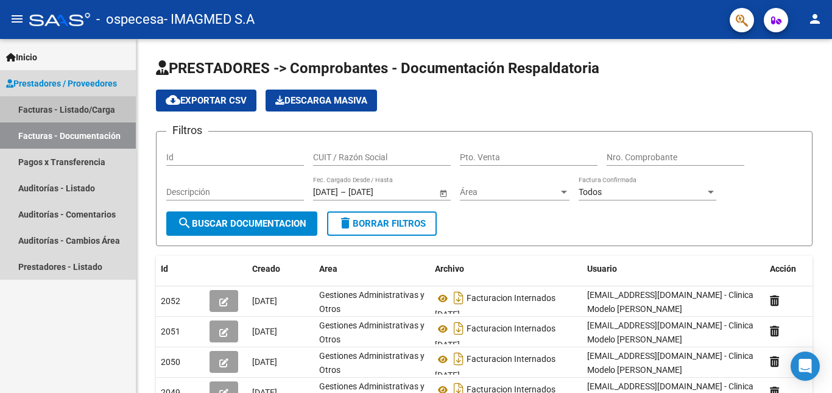
click at [57, 105] on link "Facturas - Listado/Carga" at bounding box center [68, 109] width 136 height 26
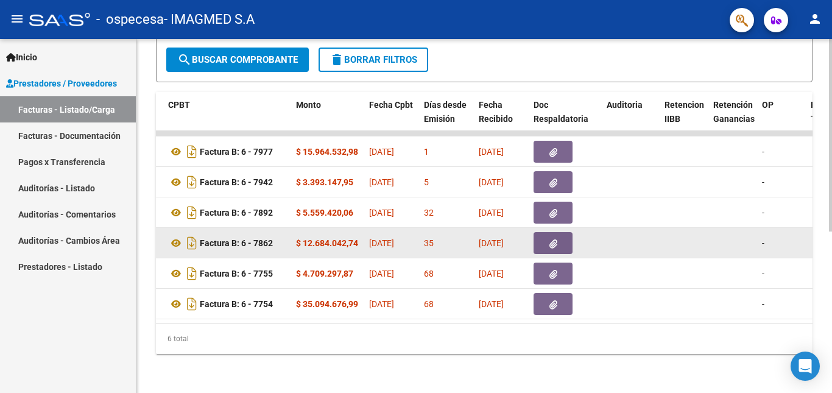
scroll to position [0, 427]
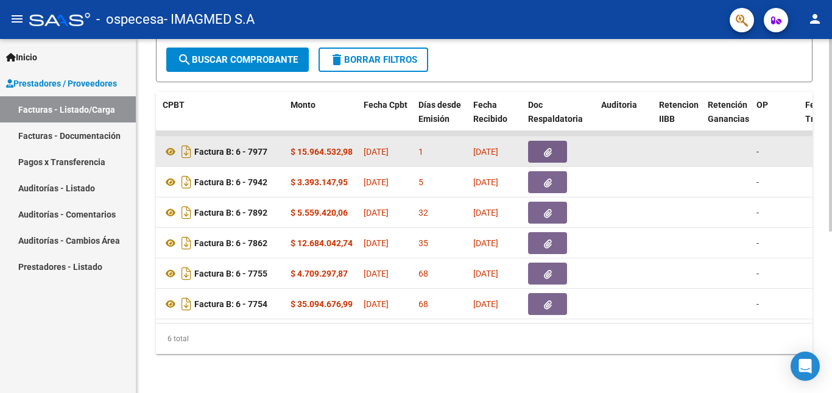
click at [543, 141] on button "button" at bounding box center [547, 152] width 39 height 22
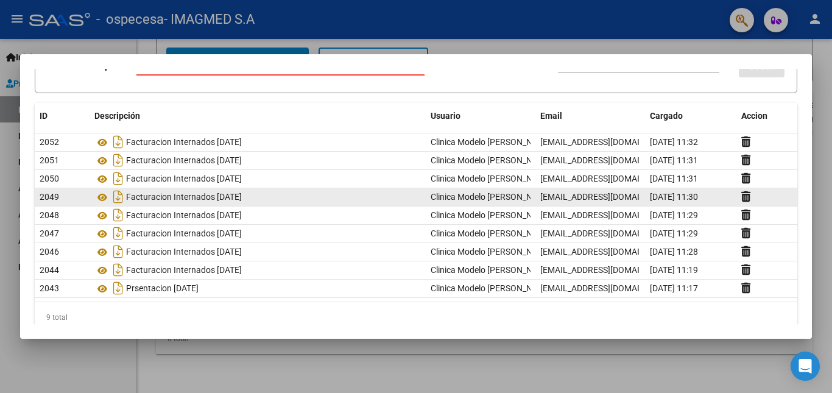
scroll to position [88, 0]
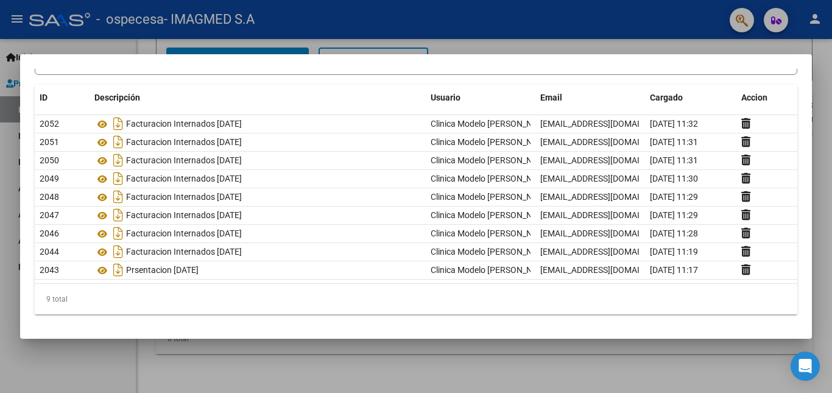
click at [754, 40] on div at bounding box center [416, 196] width 832 height 393
